Goal: Navigation & Orientation: Find specific page/section

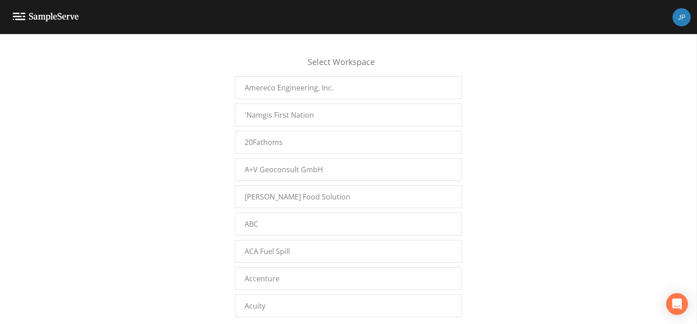
scroll to position [15256, 0]
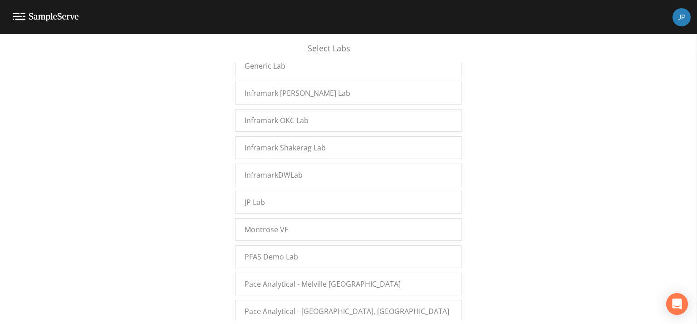
drag, startPoint x: 179, startPoint y: 70, endPoint x: 143, endPoint y: 1, distance: 77.7
click at [179, 70] on div "Select Workspace Amereco Engineering, Inc. 'Namgis First Nation 20Fathoms A+V G…" at bounding box center [348, 181] width 697 height 278
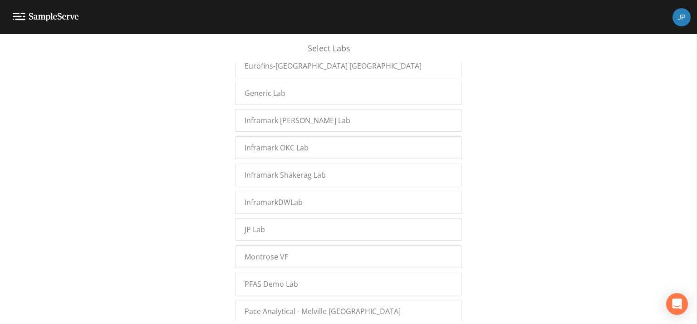
scroll to position [15284, 0]
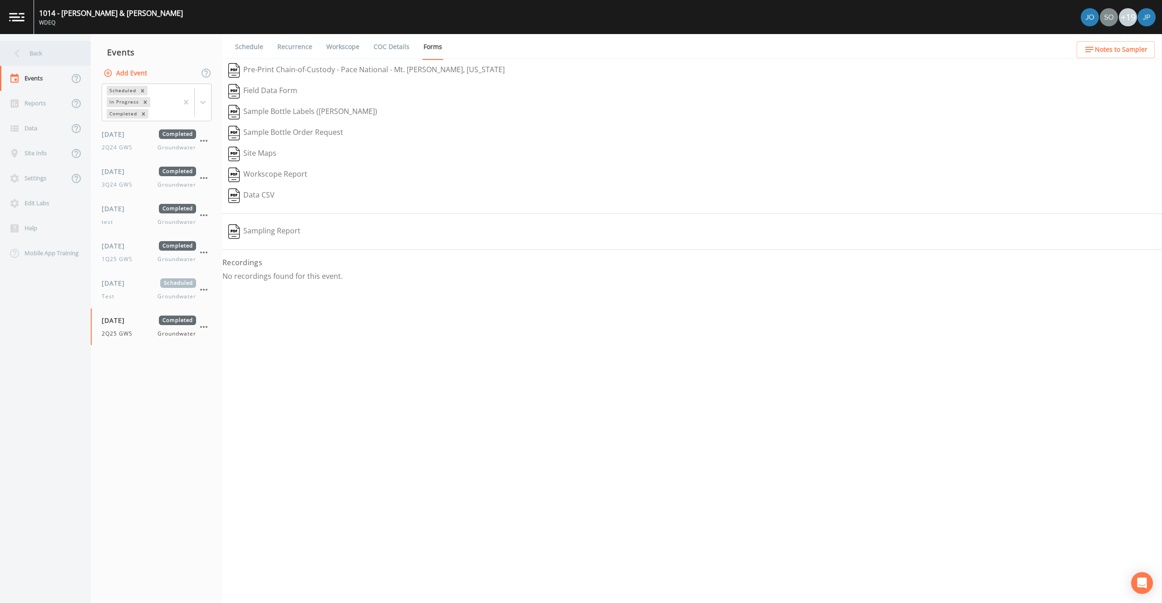
click at [72, 56] on div "Back" at bounding box center [41, 53] width 82 height 25
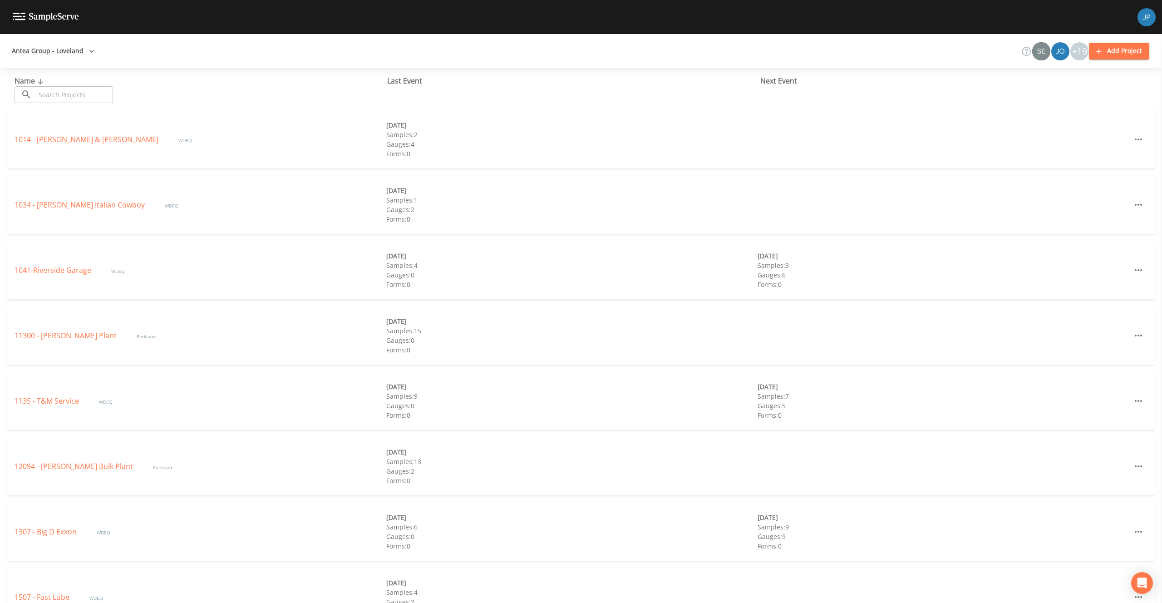
click at [57, 53] on button "Antea Group - Loveland" at bounding box center [53, 51] width 90 height 17
click at [265, 602] on div at bounding box center [581, 603] width 1162 height 0
